Goal: Complete application form

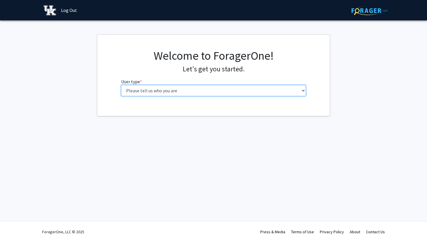
click at [151, 90] on select "Please tell us who you are Undergraduate Student Master's Student Doctoral Cand…" at bounding box center [213, 90] width 185 height 11
select select "1: undergrad"
click at [121, 85] on select "Please tell us who you are Undergraduate Student Master's Student Doctoral Cand…" at bounding box center [213, 90] width 185 height 11
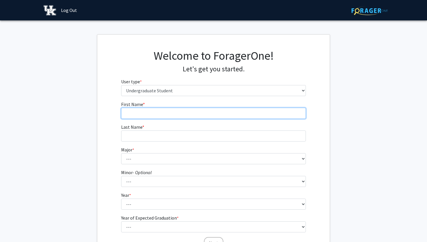
click at [165, 113] on input "First Name * required" at bounding box center [213, 113] width 185 height 11
type input "[MEDICAL_DATA]"
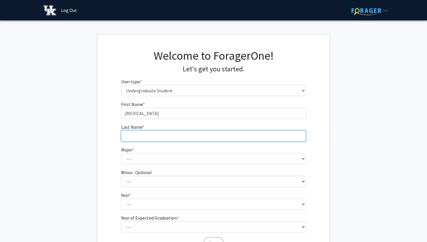
type input "[PERSON_NAME]"
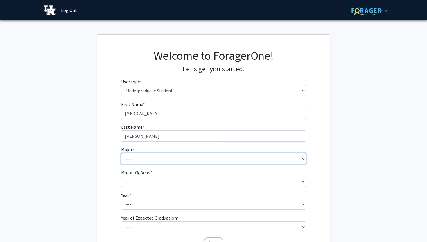
click at [146, 159] on select "--- Accounting Aerospace Engineering African American & Africana Studies Agricu…" at bounding box center [213, 158] width 185 height 11
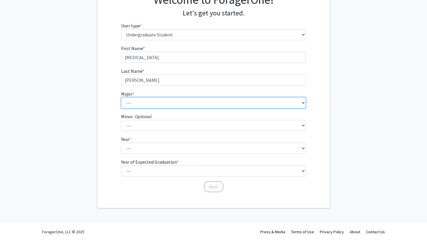
click at [158, 104] on select "--- Accounting Aerospace Engineering African American & Africana Studies Agricu…" at bounding box center [213, 102] width 185 height 11
select select "35: 1494"
click at [121, 97] on select "--- Accounting Aerospace Engineering African American & Africana Studies Agricu…" at bounding box center [213, 102] width 185 height 11
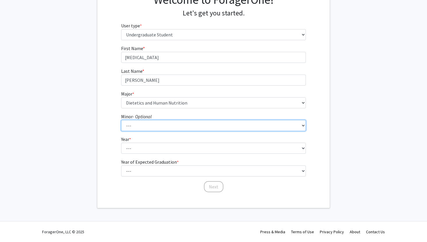
click at [176, 122] on select "--- African American & Africana Studies Agricultural Economics American Studies…" at bounding box center [213, 125] width 185 height 11
click at [142, 125] on select "--- African American & Africana Studies Agricultural Economics American Studies…" at bounding box center [213, 125] width 185 height 11
select select "5: 657"
click at [121, 120] on select "--- African American & Africana Studies Agricultural Economics American Studies…" at bounding box center [213, 125] width 185 height 11
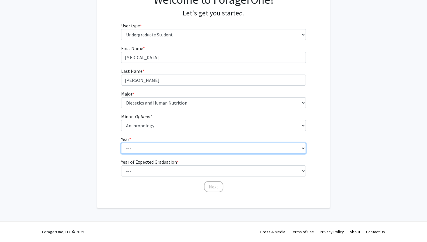
click at [149, 147] on select "--- First-year Sophomore Junior Senior Postbaccalaureate Certificate" at bounding box center [213, 147] width 185 height 11
select select "2: sophomore"
click at [121, 142] on select "--- First-year Sophomore Junior Senior Postbaccalaureate Certificate" at bounding box center [213, 147] width 185 height 11
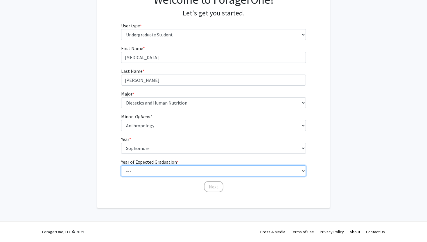
click at [145, 172] on select "--- 2025 2026 2027 2028 2029 2030 2031 2032 2033 2034" at bounding box center [213, 170] width 185 height 11
select select "4: 2028"
click at [121, 165] on select "--- 2025 2026 2027 2028 2029 2030 2031 2032 2033 2034" at bounding box center [213, 170] width 185 height 11
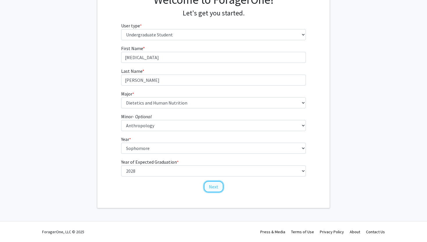
click at [216, 187] on button "Next" at bounding box center [213, 186] width 19 height 11
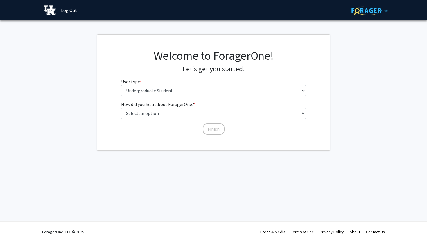
scroll to position [0, 0]
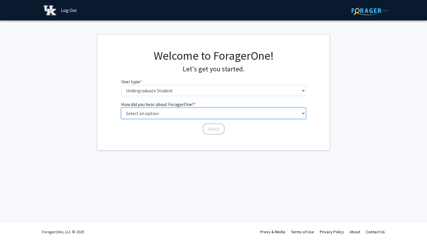
click at [152, 114] on select "Select an option Peer/student recommendation Faculty/staff recommendation Unive…" at bounding box center [213, 113] width 185 height 11
select select "5: other"
click at [121, 108] on select "Select an option Peer/student recommendation Faculty/staff recommendation Unive…" at bounding box center [213, 113] width 185 height 11
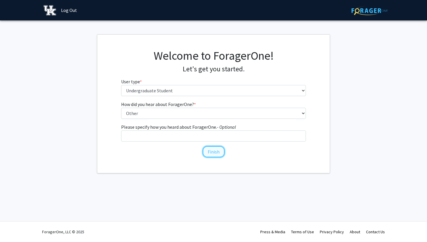
click at [215, 151] on button "Finish" at bounding box center [214, 151] width 22 height 11
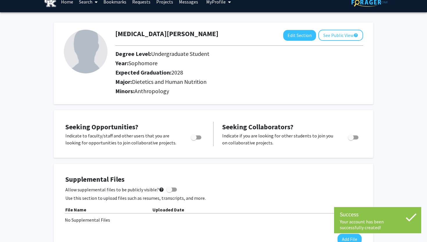
scroll to position [10, 0]
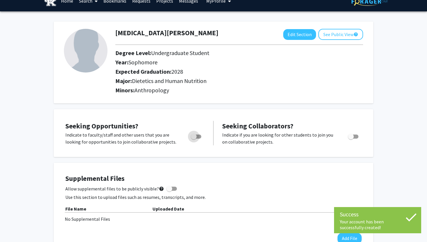
click at [196, 137] on span "Toggle" at bounding box center [194, 136] width 6 height 6
click at [194, 138] on input "Are you actively seeking opportunities?" at bounding box center [194, 138] width 0 height 0
checkbox input "true"
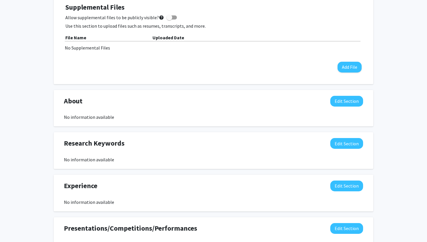
scroll to position [183, 0]
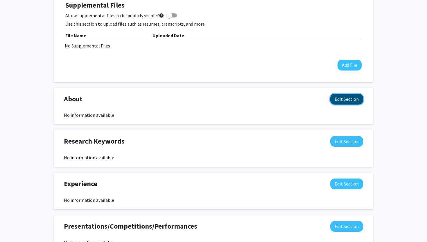
click at [346, 101] on button "Edit Section" at bounding box center [346, 99] width 33 height 11
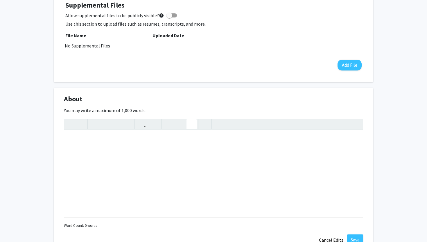
scroll to position [195, 0]
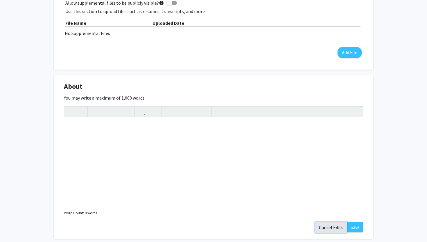
click at [327, 226] on button "Cancel Edits" at bounding box center [331, 226] width 32 height 11
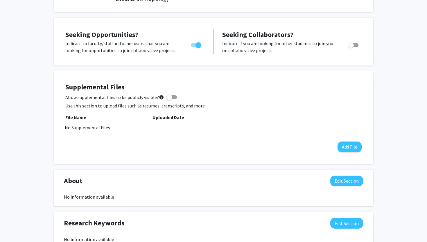
scroll to position [0, 0]
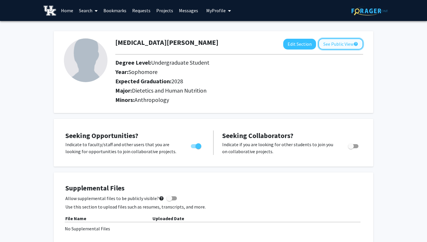
click at [332, 44] on button "See Public View help" at bounding box center [341, 43] width 45 height 11
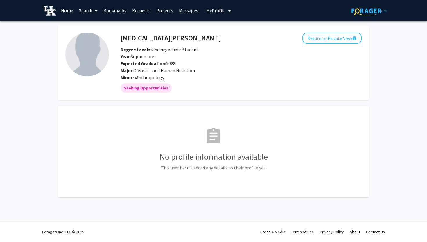
click at [60, 8] on link "Home" at bounding box center [67, 10] width 18 height 20
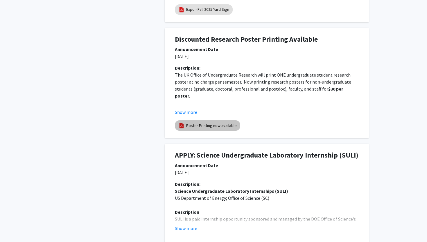
scroll to position [233, 0]
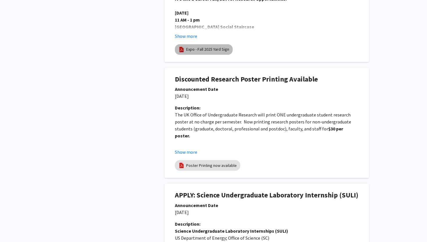
click at [200, 50] on link "Expo - Fall 2025 Yard Sign" at bounding box center [207, 49] width 43 height 6
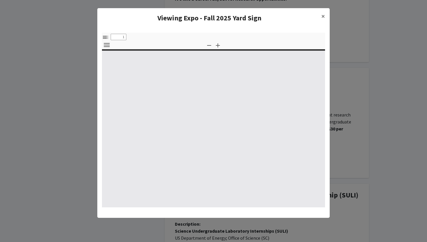
select select "custom"
type input "0"
select select "custom"
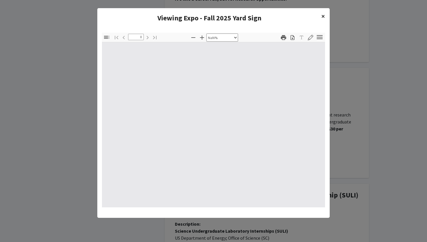
click at [325, 16] on span "×" at bounding box center [323, 16] width 4 height 9
type input "1"
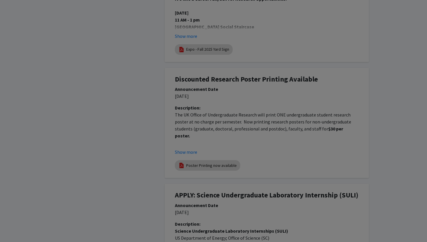
select select "auto"
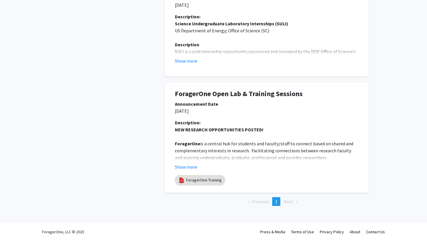
scroll to position [0, 0]
